Goal: Transaction & Acquisition: Purchase product/service

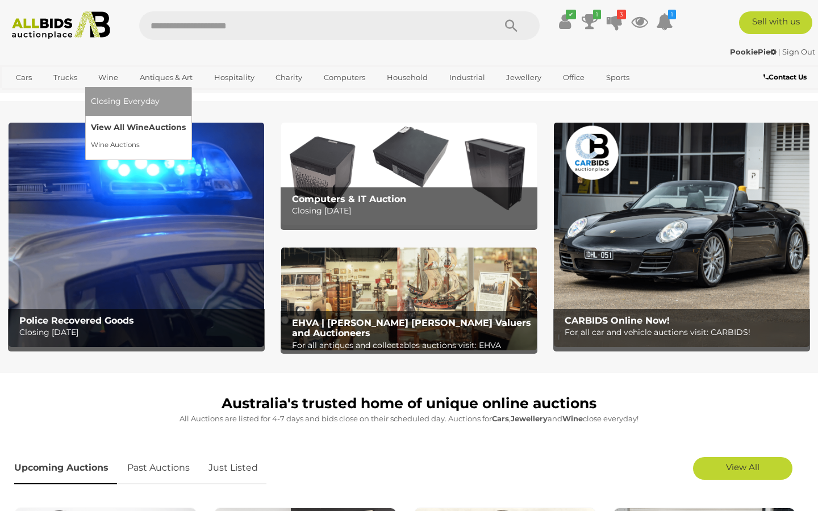
click at [122, 126] on link "View All Wine Auctions" at bounding box center [138, 128] width 95 height 18
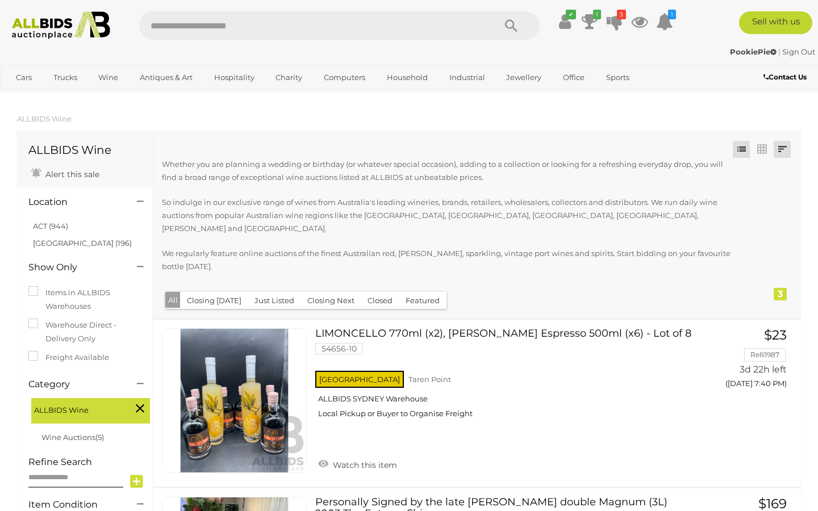
click at [780, 148] on link at bounding box center [782, 149] width 17 height 17
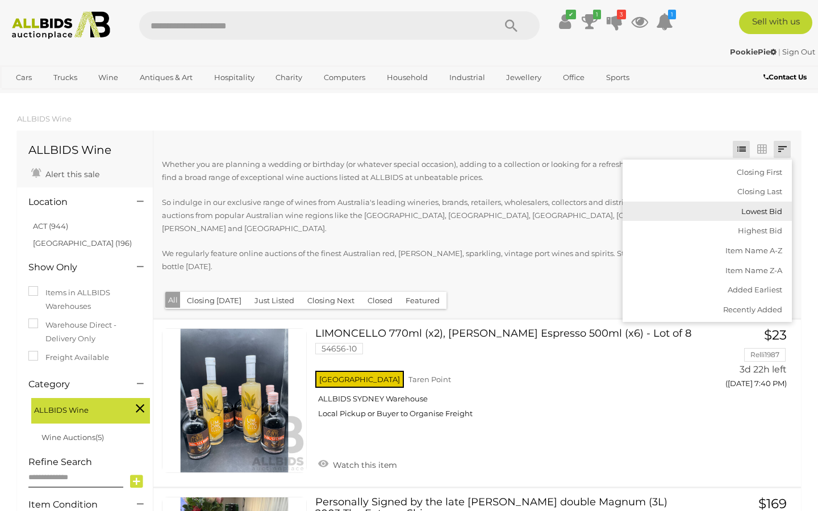
click at [742, 214] on link "Lowest Bid" at bounding box center [707, 212] width 169 height 20
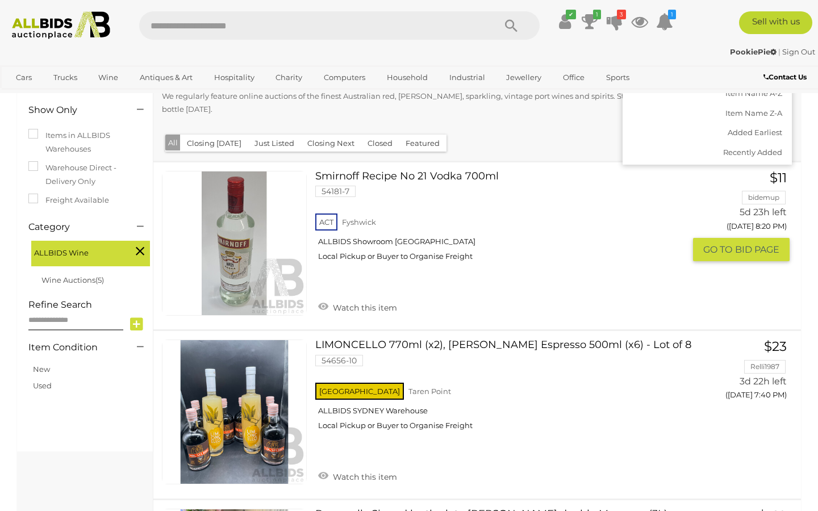
scroll to position [161, 0]
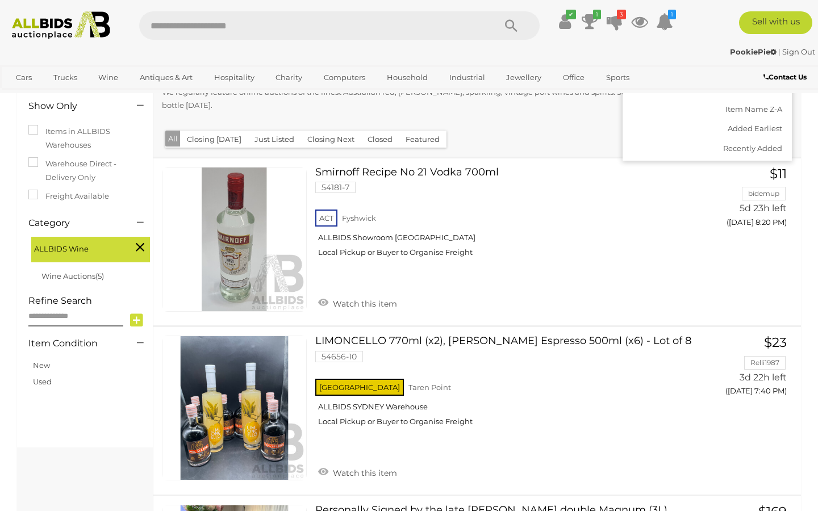
click at [516, 103] on div "Whether you are planning a wedding or birthday (or whatever special occasion), …" at bounding box center [451, 62] width 578 height 130
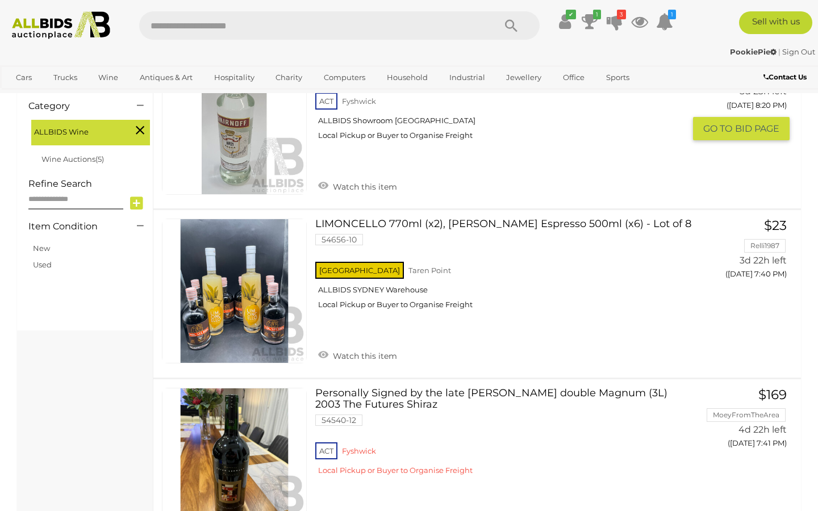
scroll to position [0, 0]
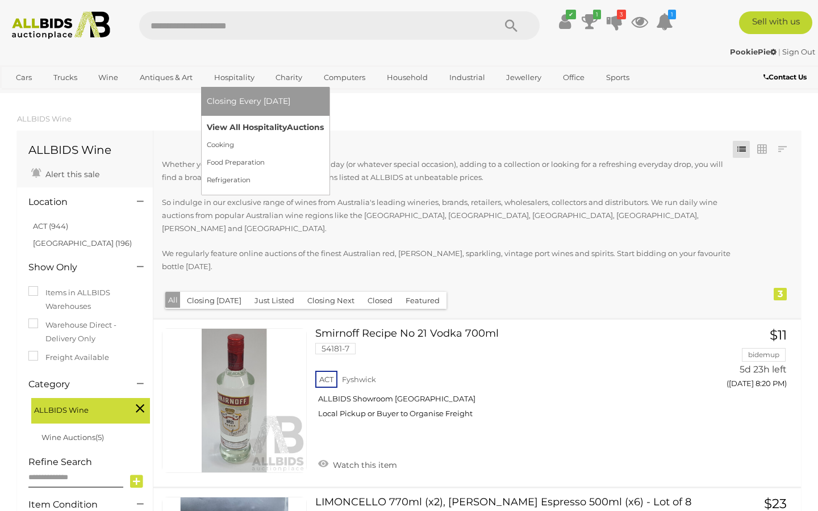
click at [251, 126] on link "View All Hospitality Auctions" at bounding box center [265, 128] width 117 height 18
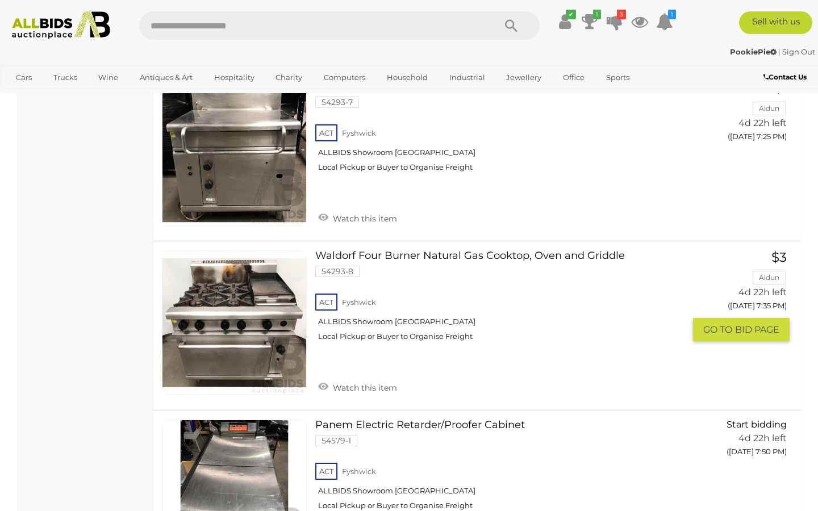
scroll to position [1231, 0]
